Goal: Check status: Check status

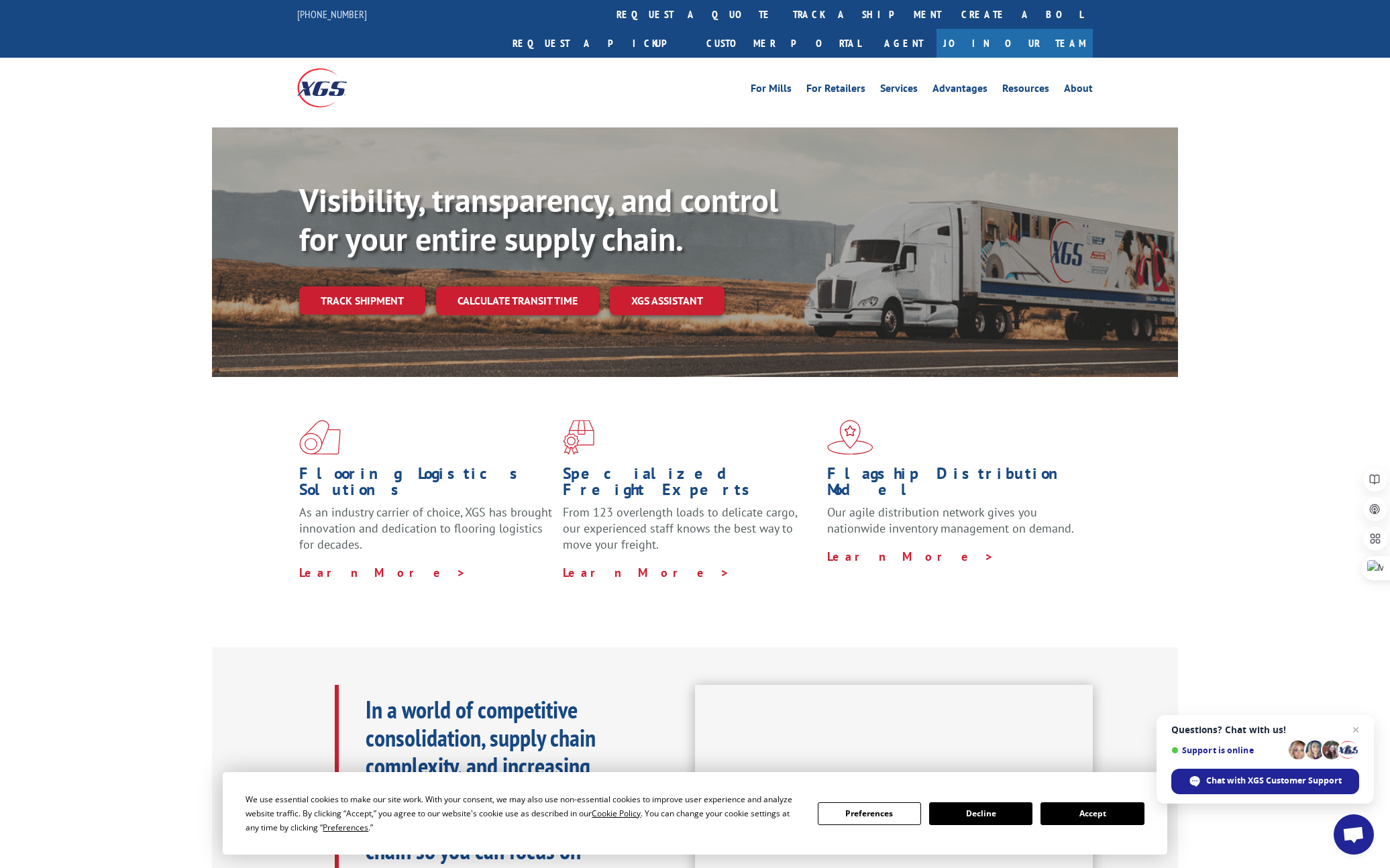
click at [1085, 810] on button "Accept" at bounding box center [1092, 813] width 103 height 23
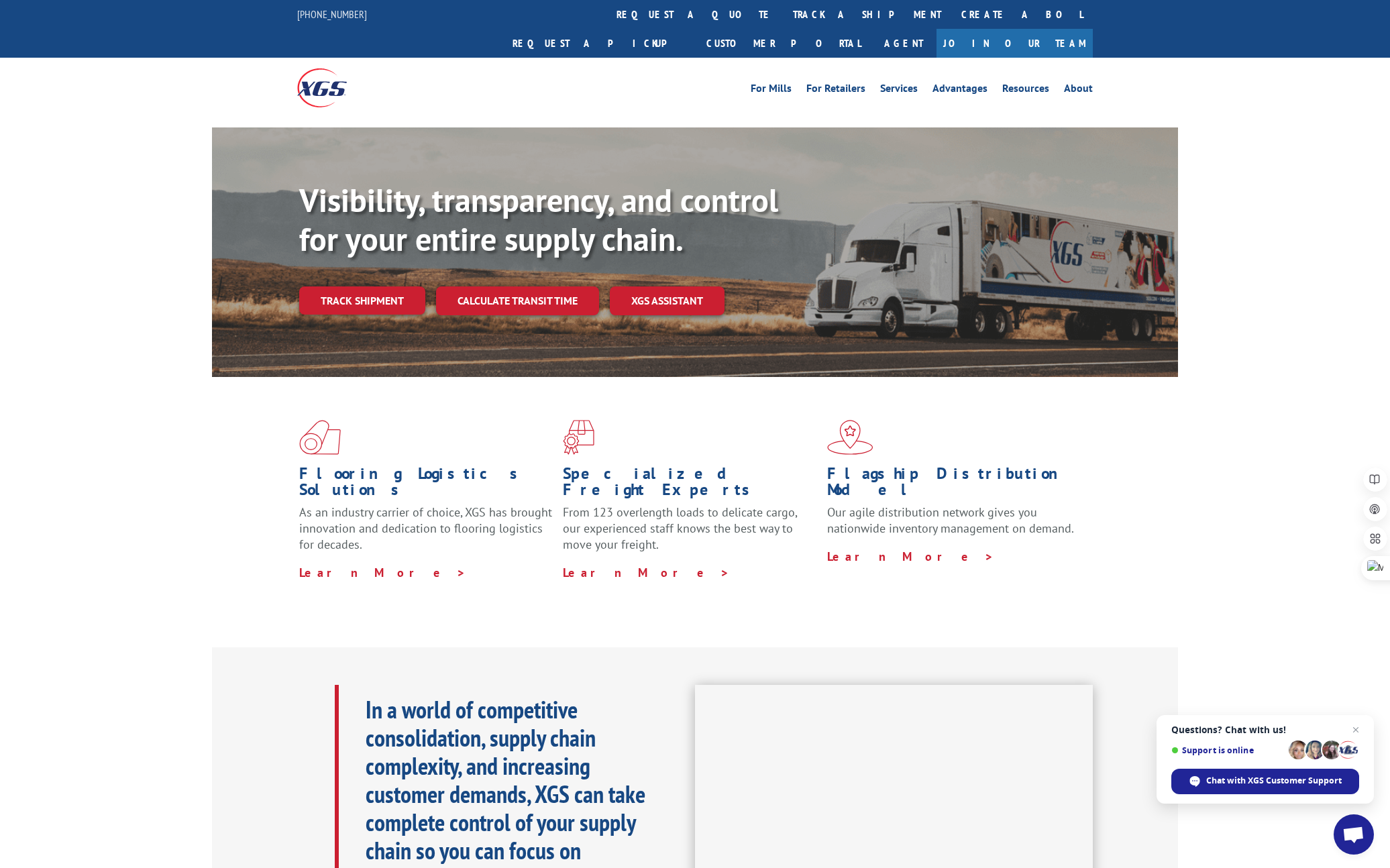
click at [1258, 602] on div "Flooring Logistics Solutions As an industry carrier of choice, XGS has brought …" at bounding box center [695, 512] width 1390 height 270
click at [648, 70] on div "For Mills For Retailers Services Advantages Resources About For Mills For Retai…" at bounding box center [695, 88] width 795 height 60
click at [783, 16] on link "track a shipment" at bounding box center [866, 15] width 168 height 29
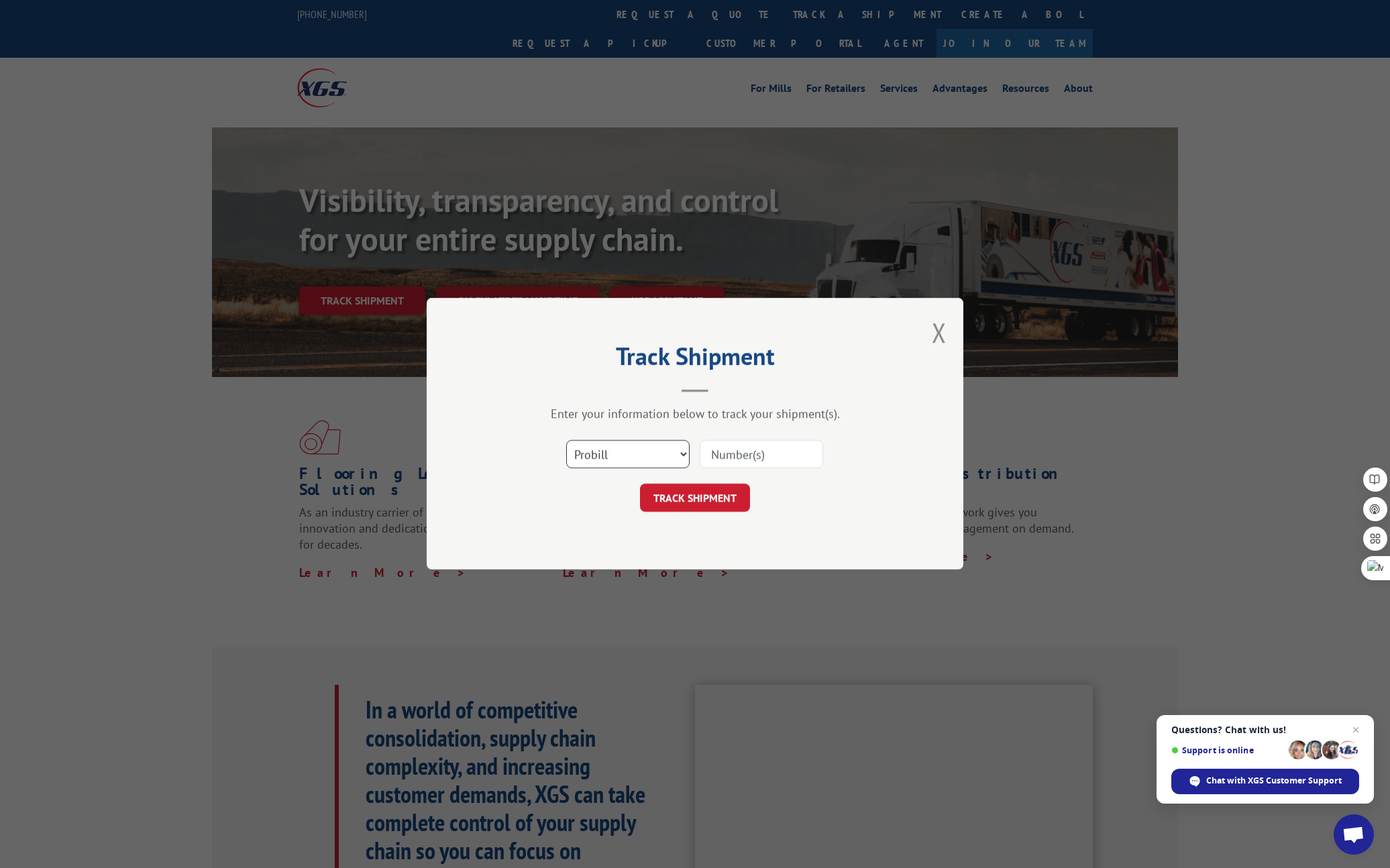
click at [665, 449] on select "Select category... Probill BOL PO" at bounding box center [628, 455] width 123 height 28
click at [566, 441] on select "Select category... Probill BOL PO" at bounding box center [628, 455] width 123 height 28
click at [662, 450] on select "Select category... Probill BOL PO" at bounding box center [628, 455] width 123 height 28
click at [566, 441] on select "Select category... Probill BOL PO" at bounding box center [628, 455] width 123 height 28
click at [748, 455] on input at bounding box center [761, 455] width 123 height 28
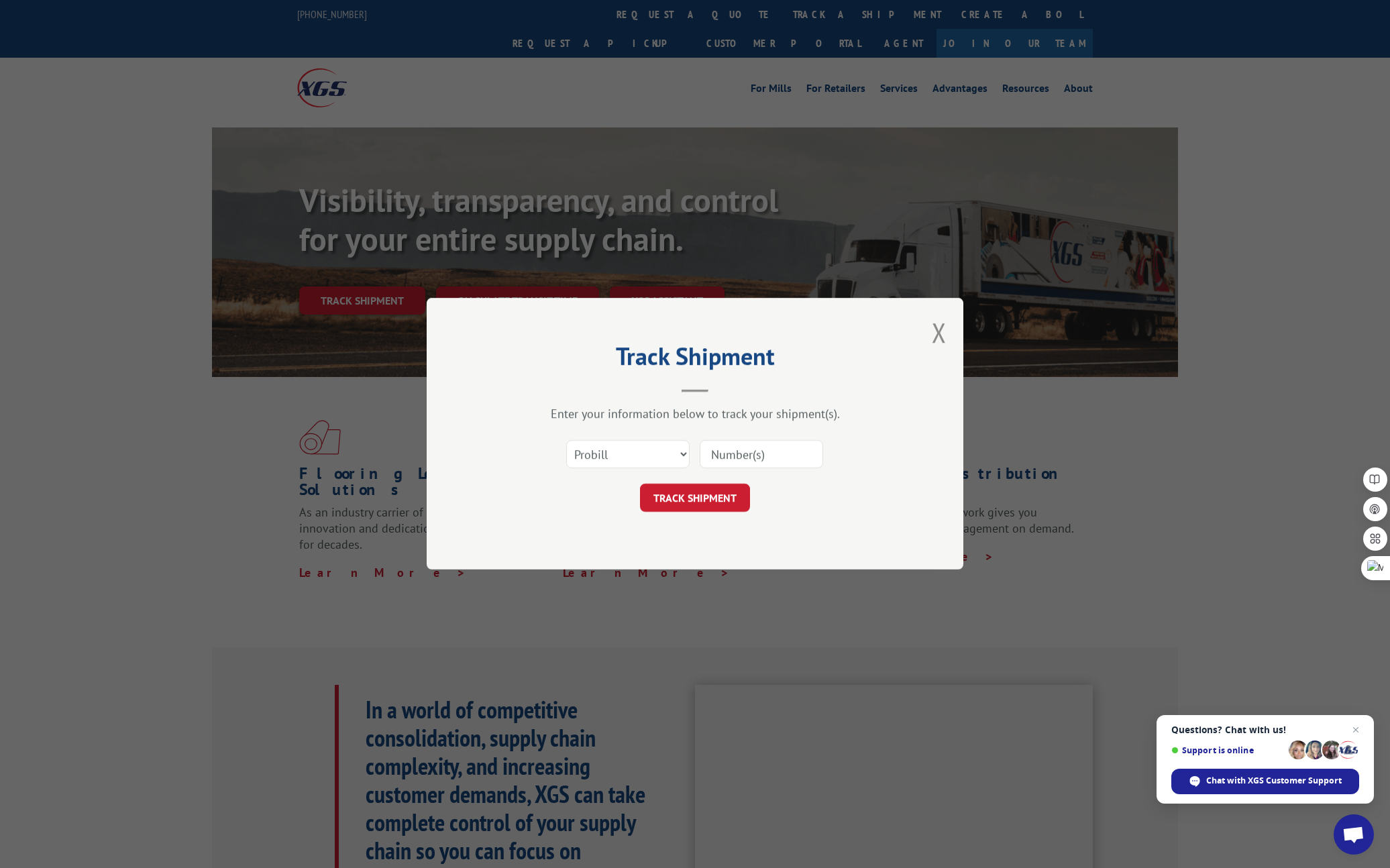
paste input "17588423"
type input "17588423"
click at [710, 499] on button "TRACK SHIPMENT" at bounding box center [695, 498] width 110 height 28
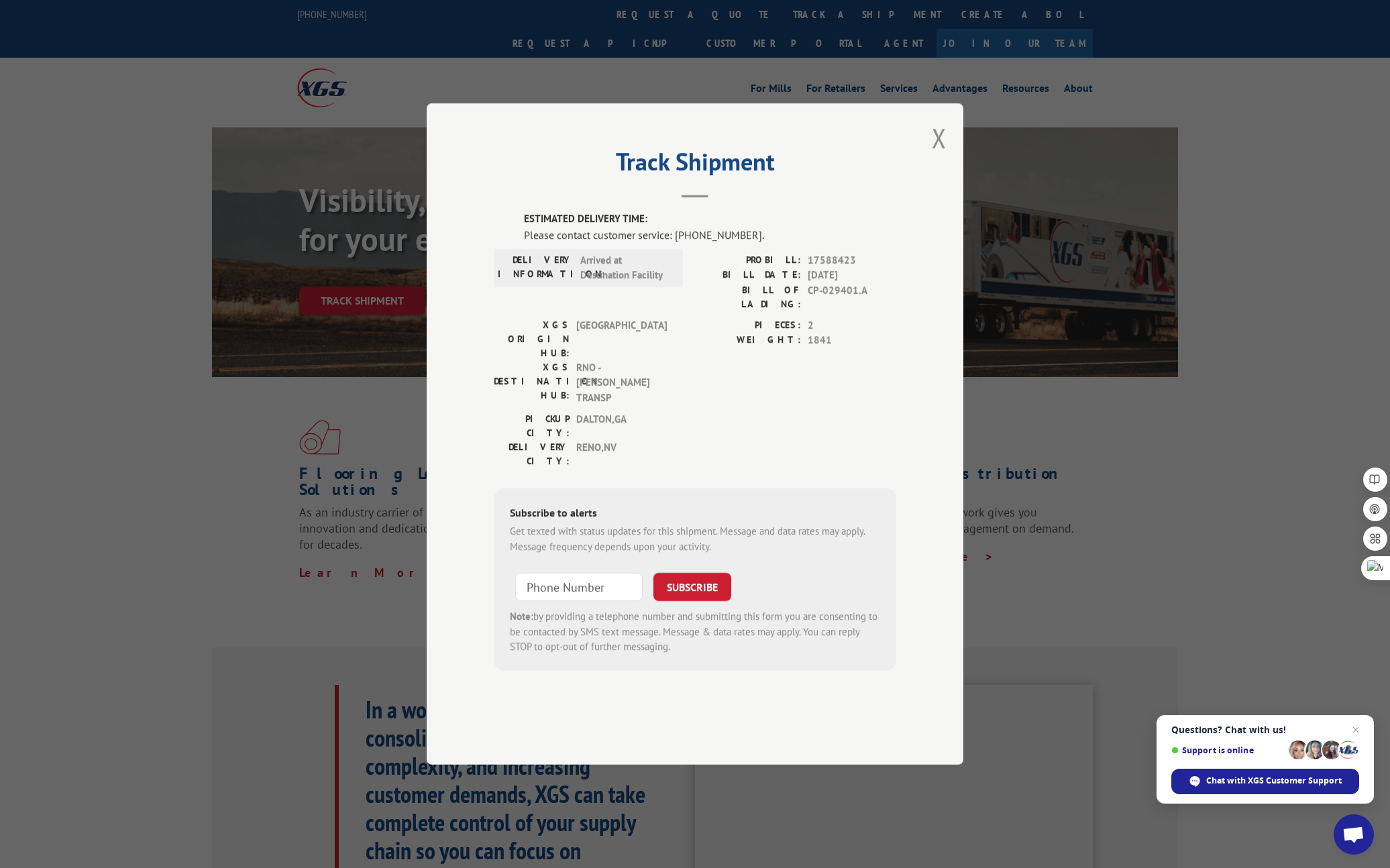
click at [718, 440] on div "ESTIMATED DELIVERY TIME: Please contact customer service: [PHONE_NUMBER]. DELIV…" at bounding box center [695, 441] width 402 height 460
click at [935, 155] on button "Close modal" at bounding box center [939, 138] width 15 height 36
